Goal: Information Seeking & Learning: Learn about a topic

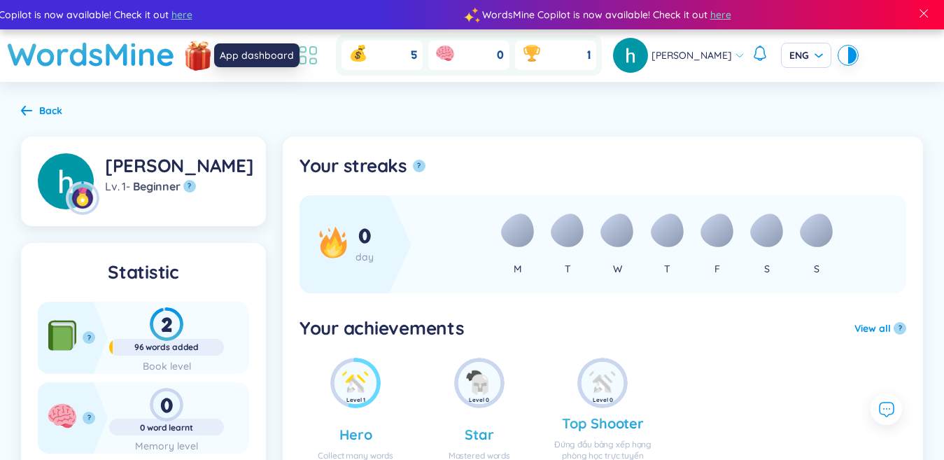
click at [321, 55] on icon at bounding box center [307, 55] width 25 height 25
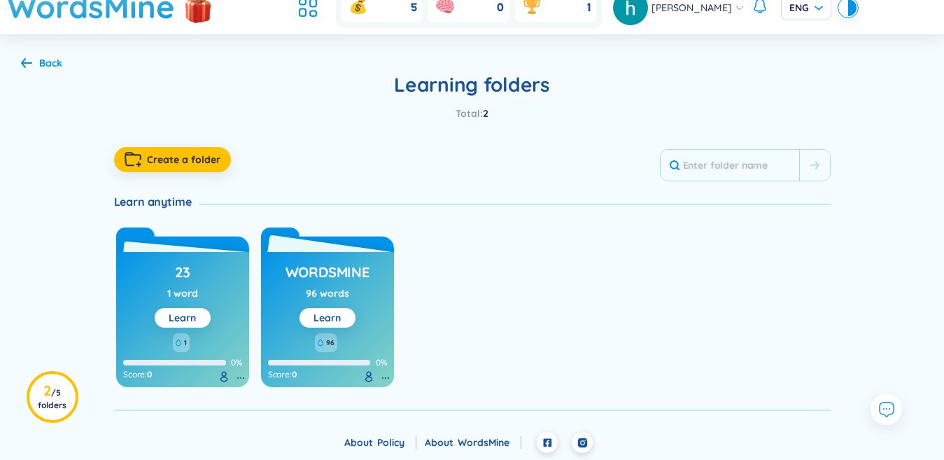
scroll to position [48, 0]
click at [348, 314] on button "Learn" at bounding box center [328, 318] width 56 height 20
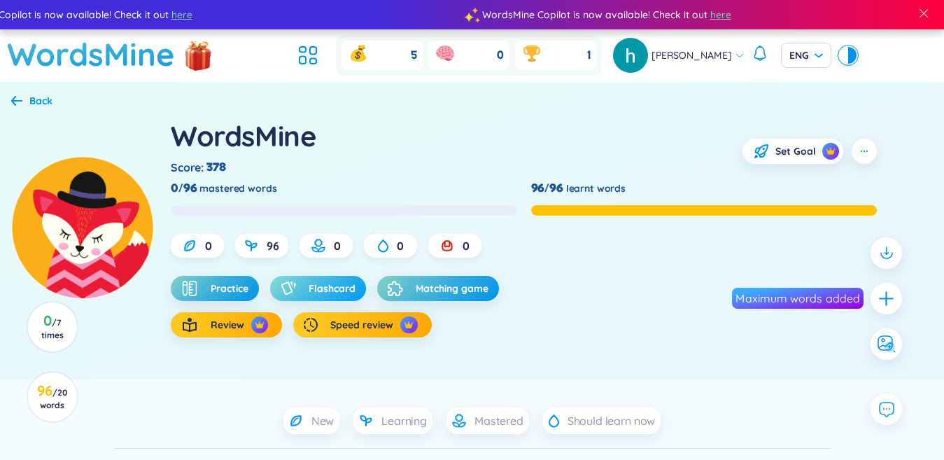
click at [332, 289] on span "Flashcard" at bounding box center [332, 288] width 47 height 14
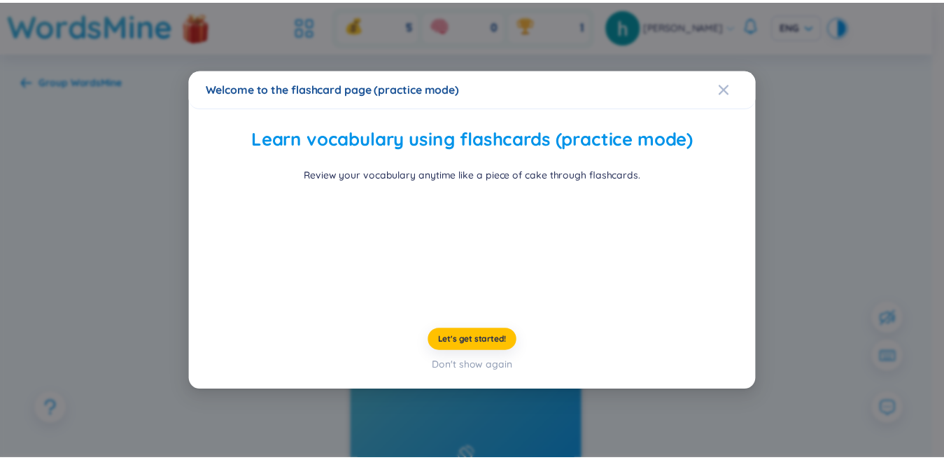
scroll to position [42, 0]
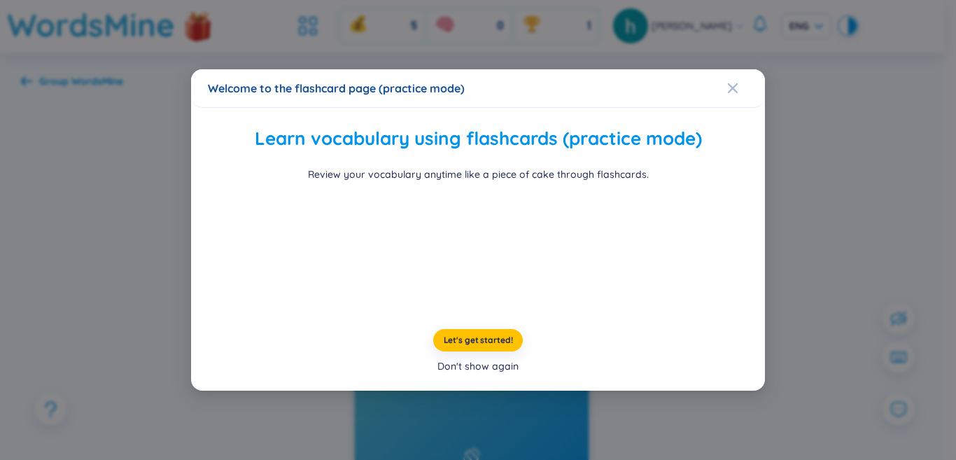
click at [507, 374] on div "Don't show again" at bounding box center [477, 365] width 81 height 15
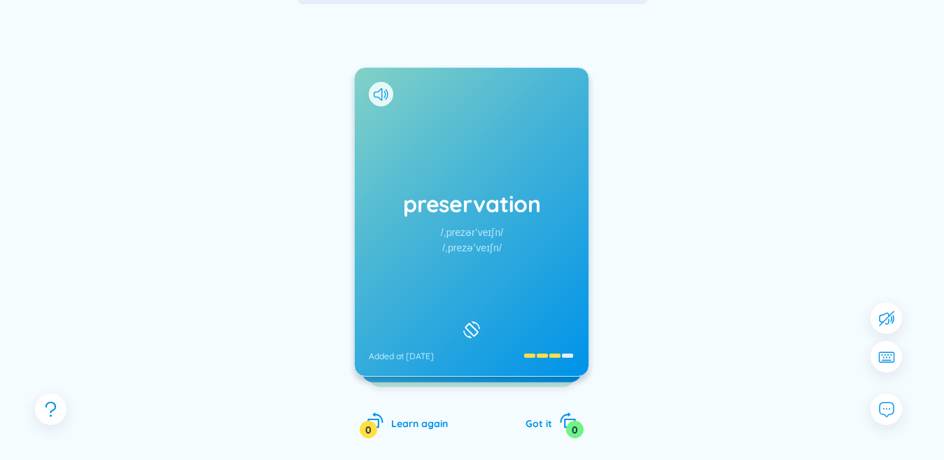
scroll to position [122, 0]
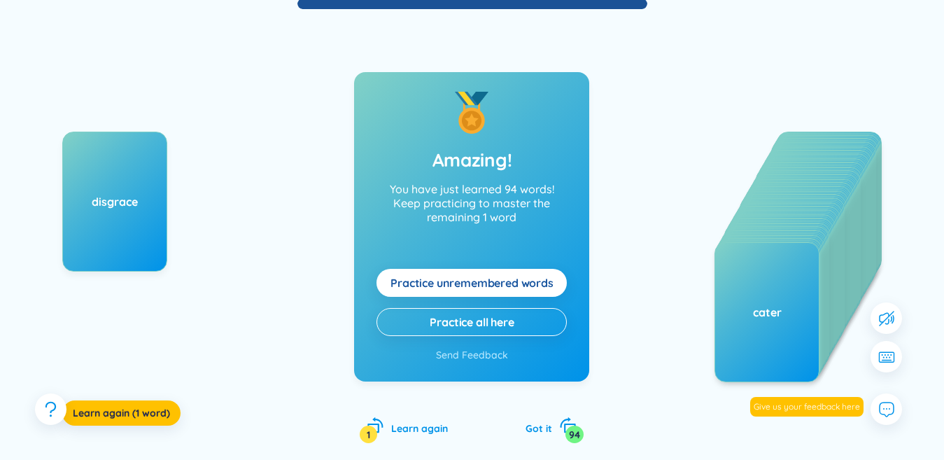
click at [517, 276] on span "Practice unremembered words" at bounding box center [472, 282] width 163 height 15
